Goal: Transaction & Acquisition: Obtain resource

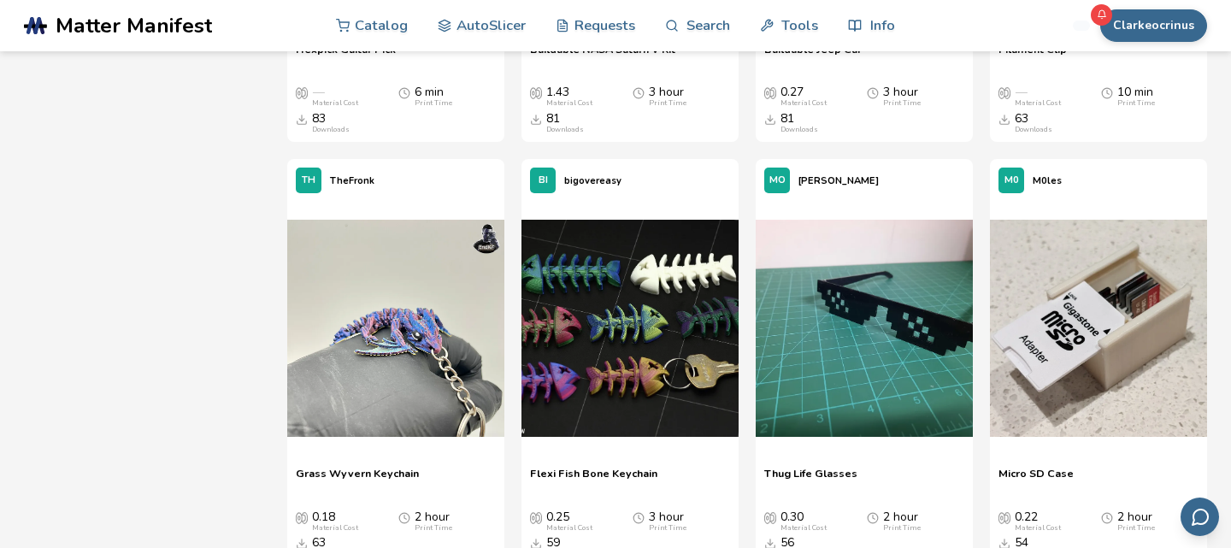
scroll to position [978, 0]
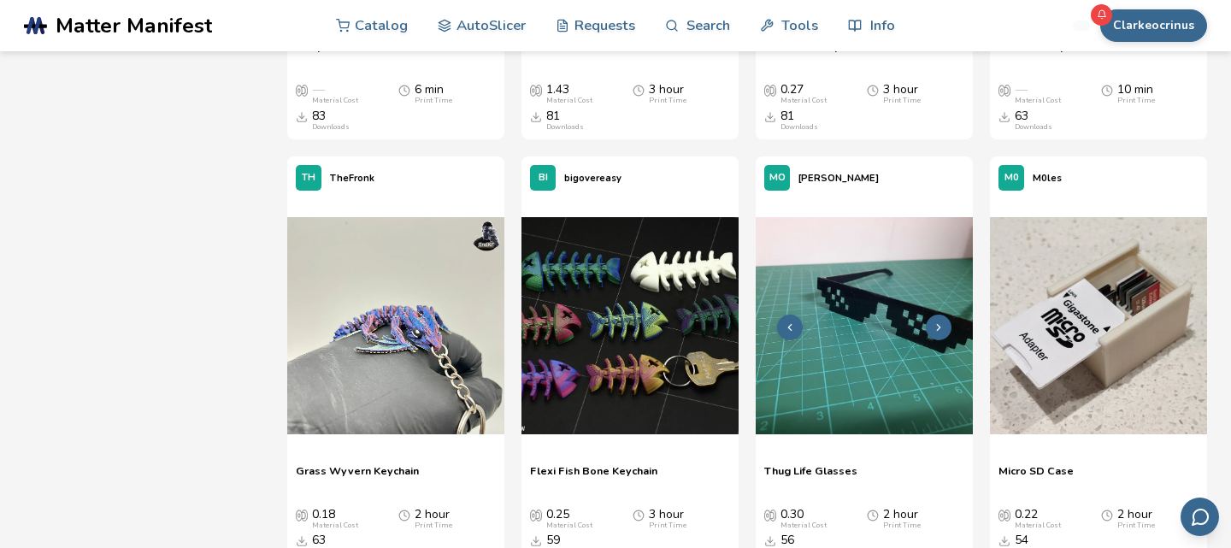
click at [936, 327] on icon at bounding box center [939, 327] width 12 height 12
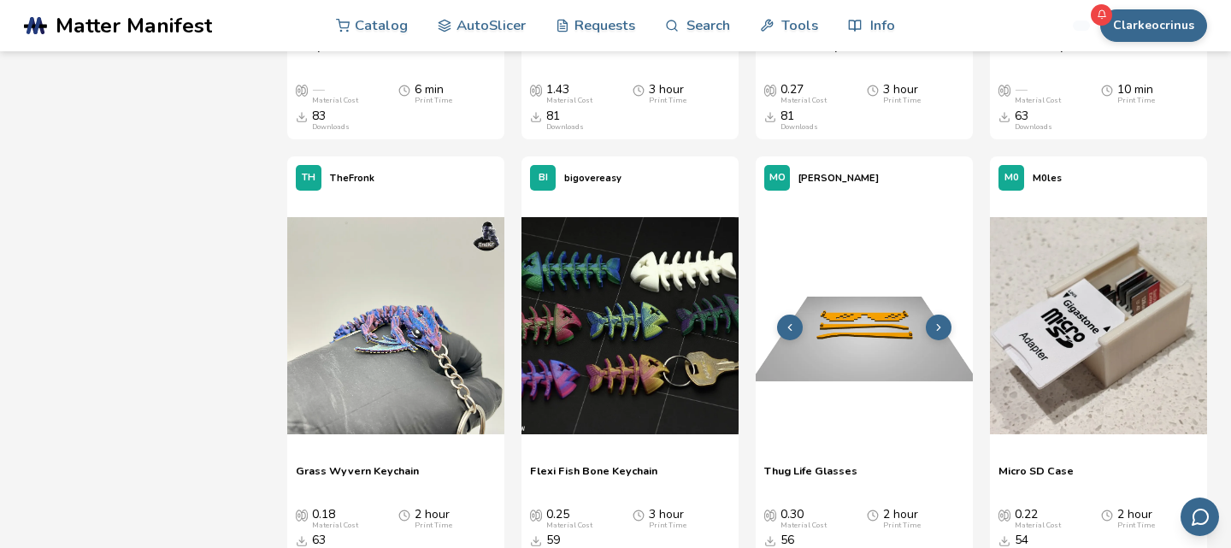
click at [936, 327] on icon at bounding box center [939, 327] width 12 height 12
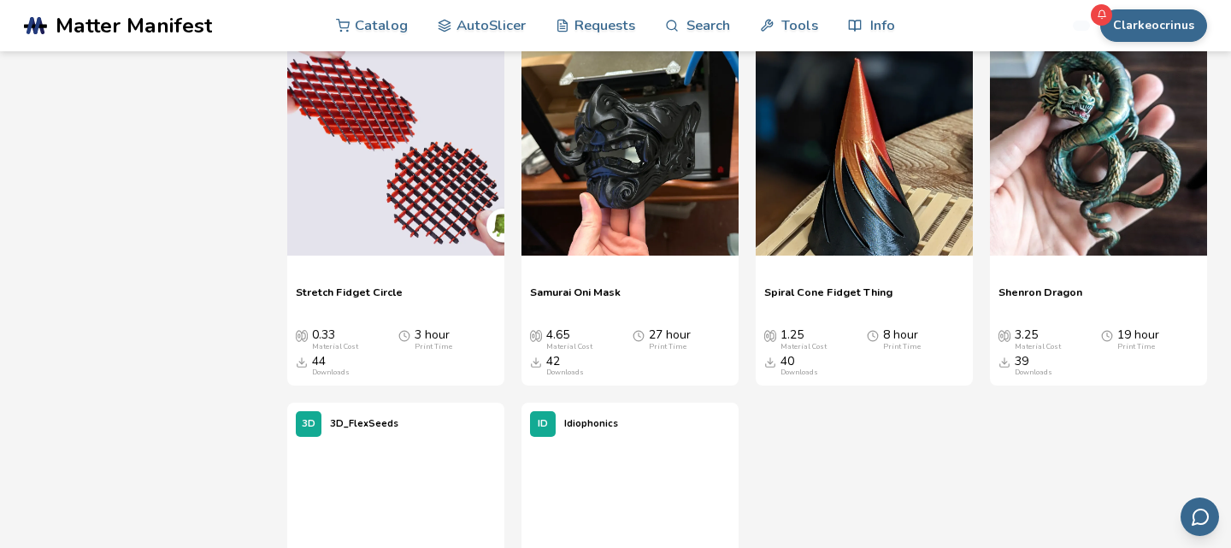
scroll to position [2868, 0]
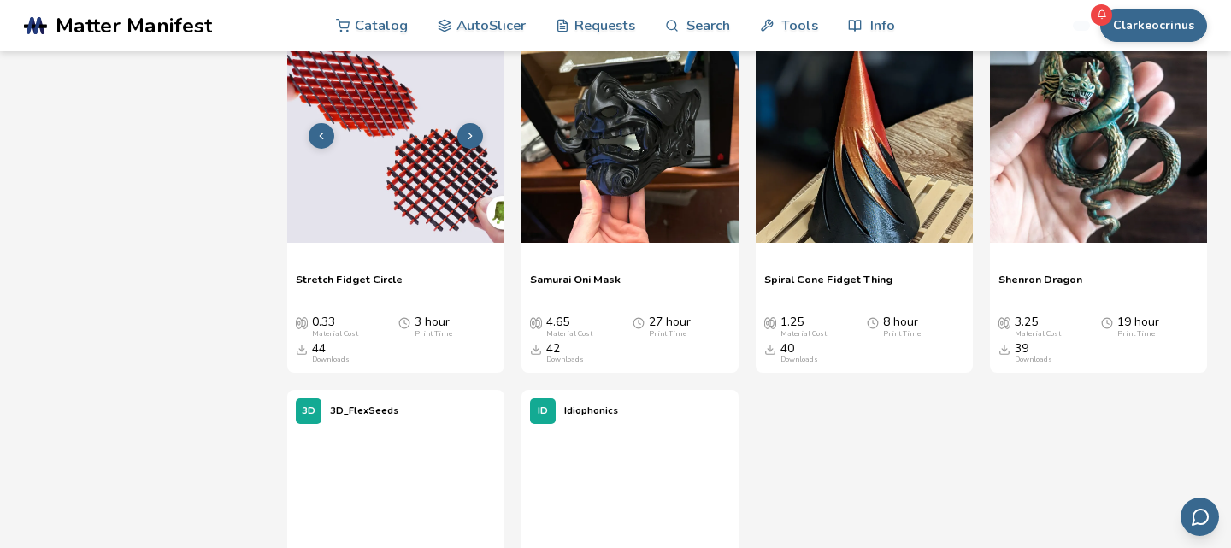
click at [422, 155] on img at bounding box center [395, 134] width 217 height 217
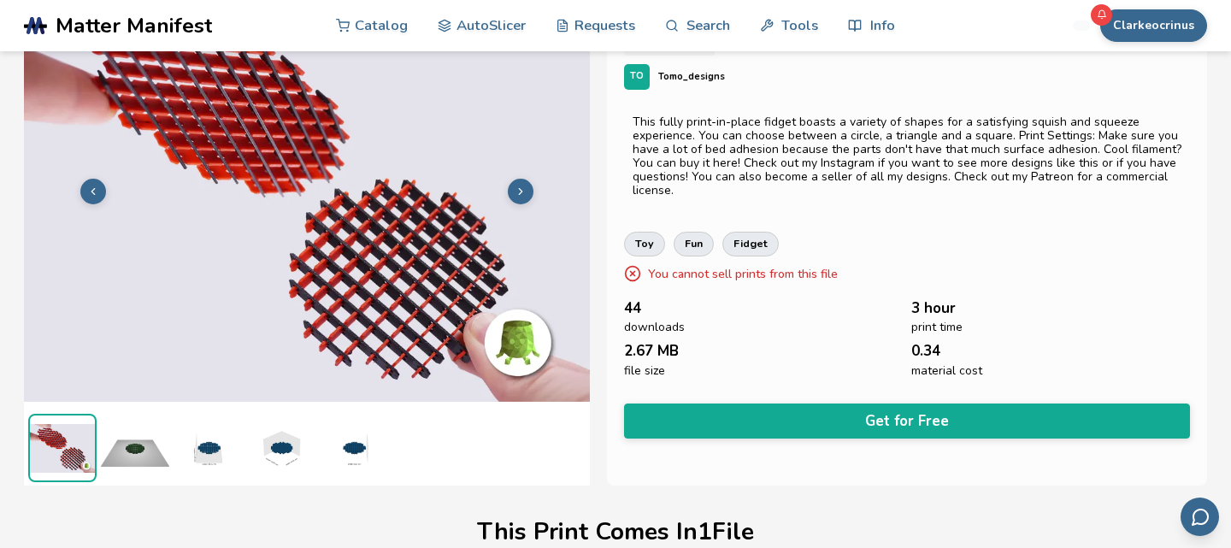
scroll to position [87, 0]
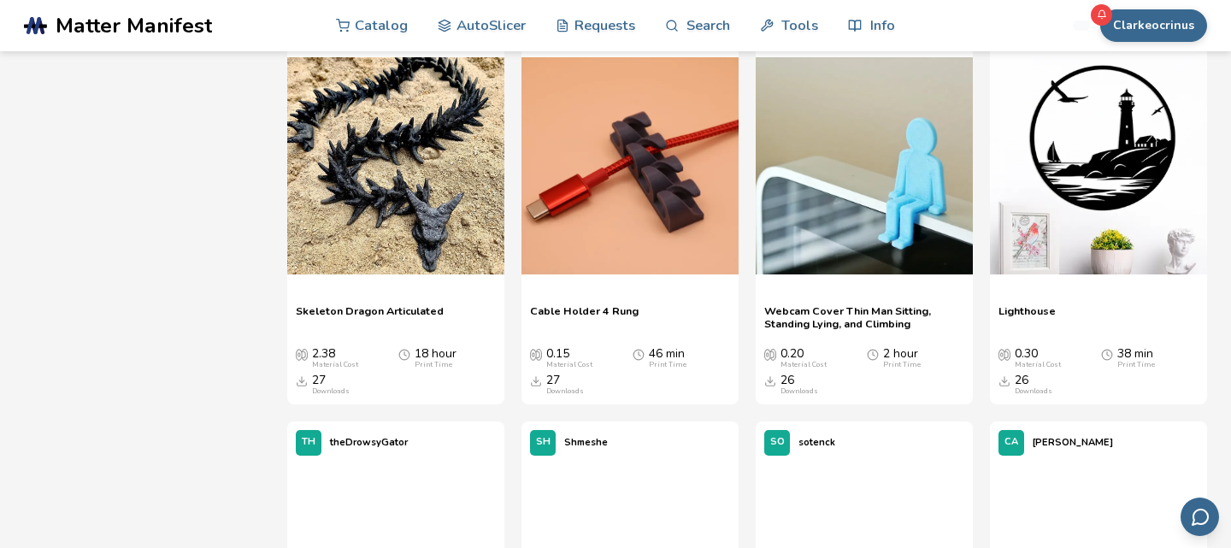
scroll to position [6665, 0]
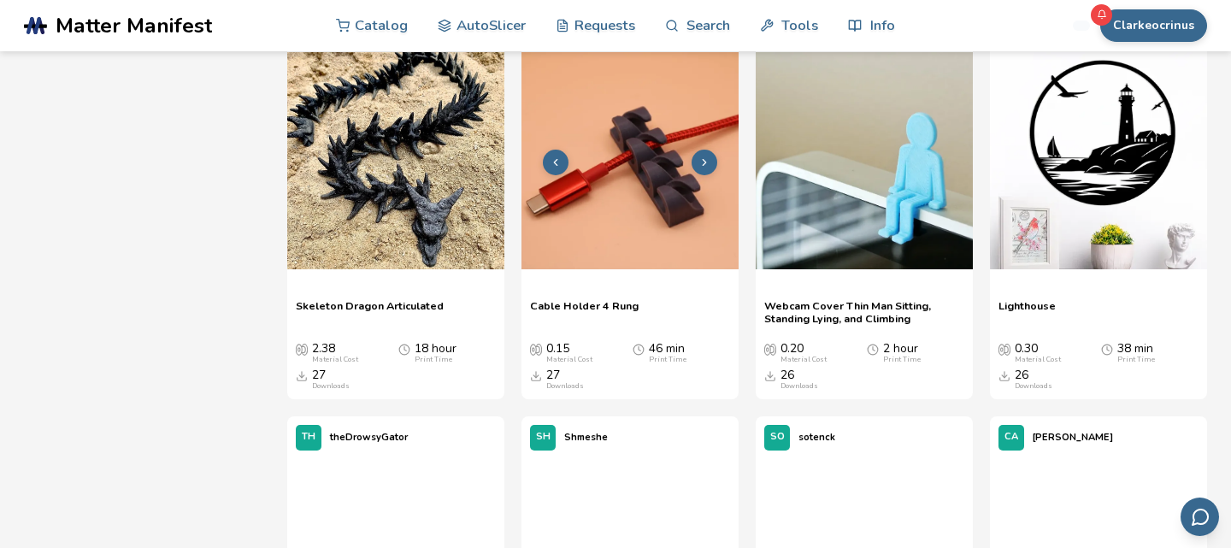
click at [552, 165] on icon at bounding box center [556, 162] width 12 height 12
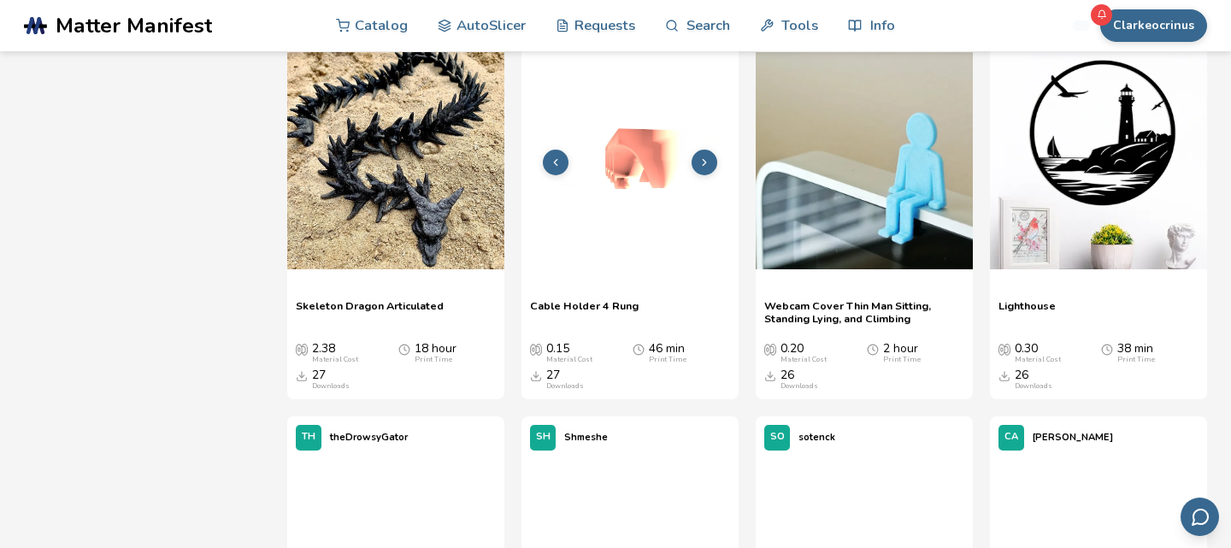
click at [552, 165] on icon at bounding box center [556, 162] width 12 height 12
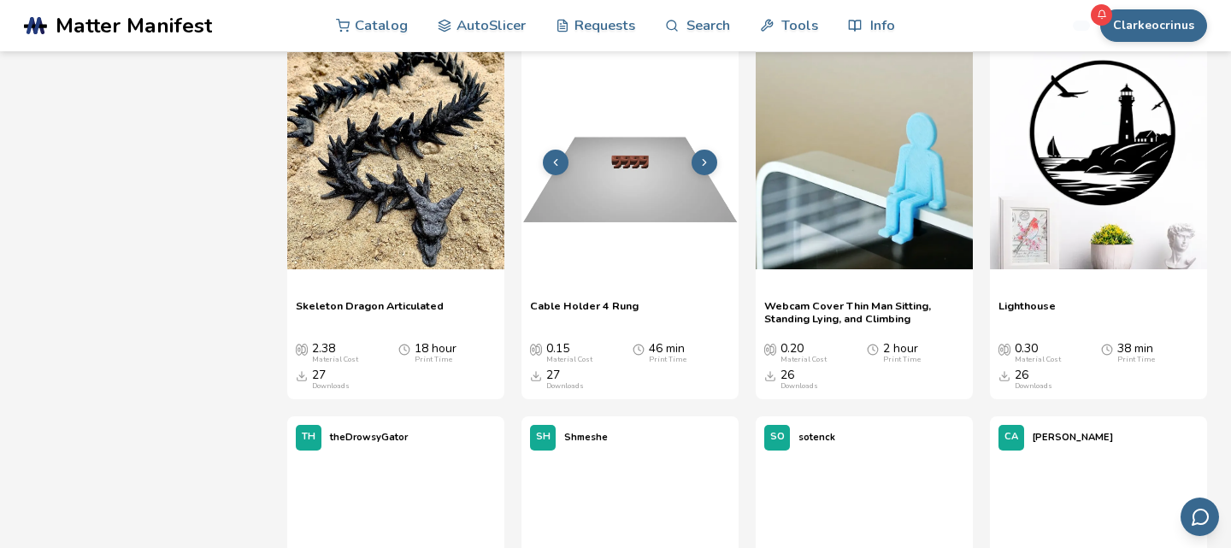
click at [552, 165] on icon at bounding box center [556, 162] width 12 height 12
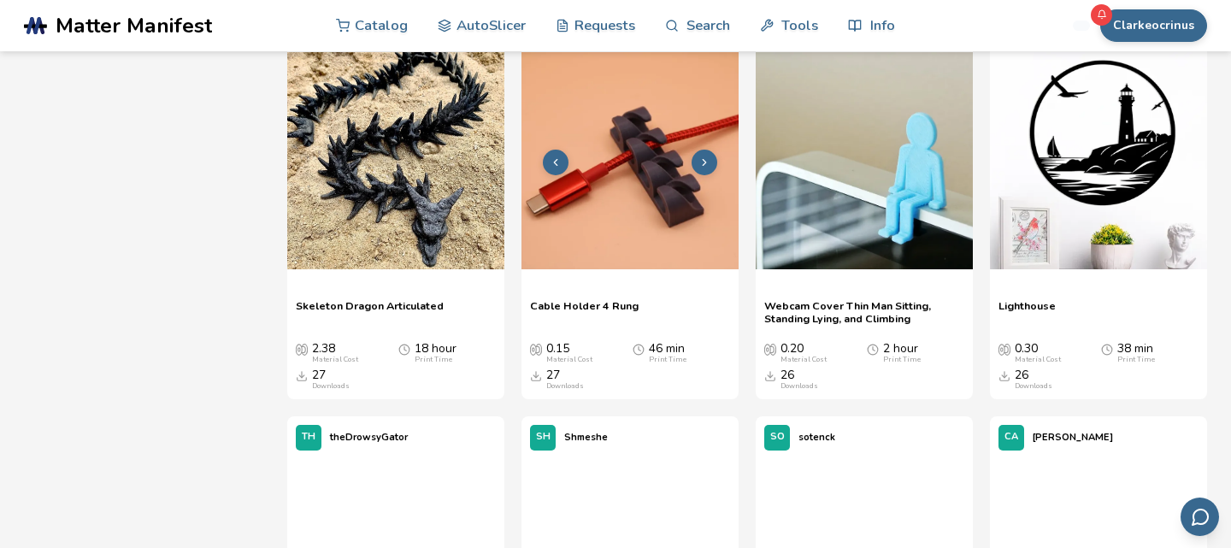
click at [552, 165] on icon at bounding box center [556, 162] width 12 height 12
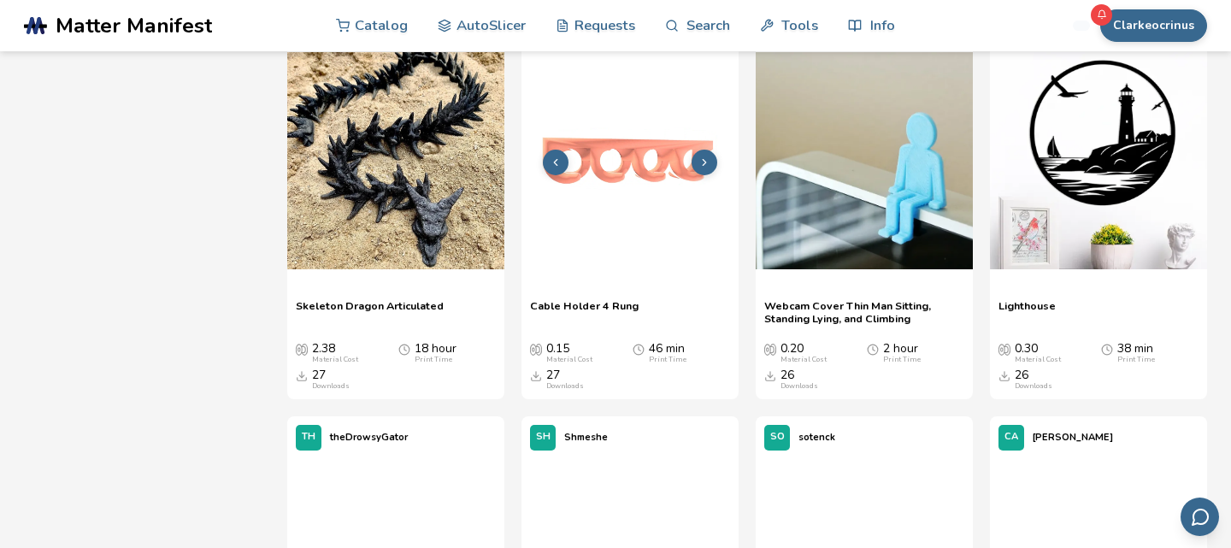
click at [552, 165] on icon at bounding box center [556, 162] width 12 height 12
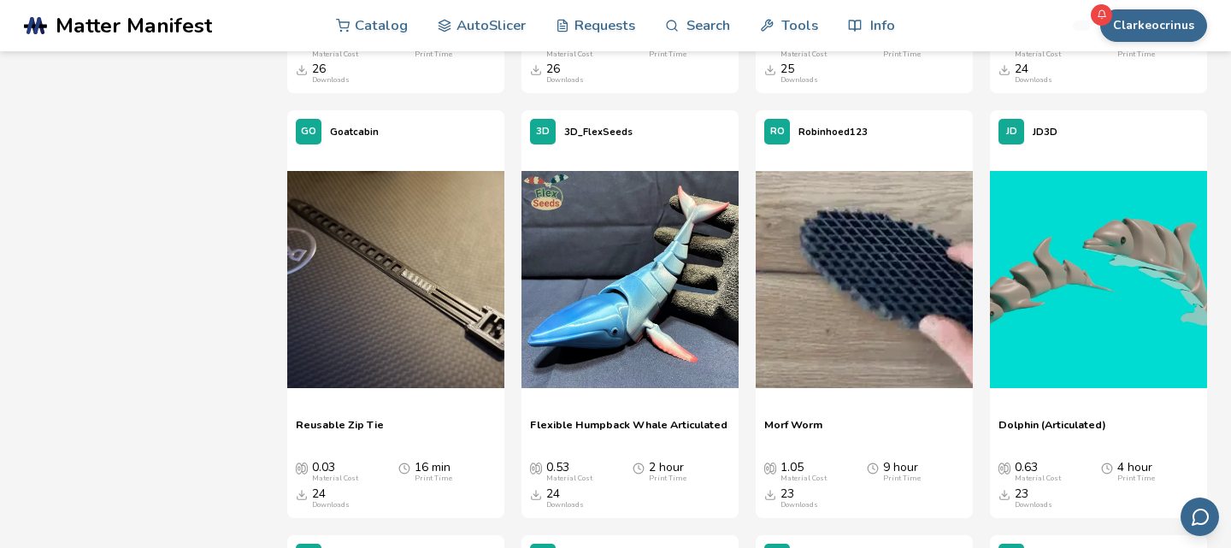
scroll to position [7823, 0]
